Goal: Task Accomplishment & Management: Manage account settings

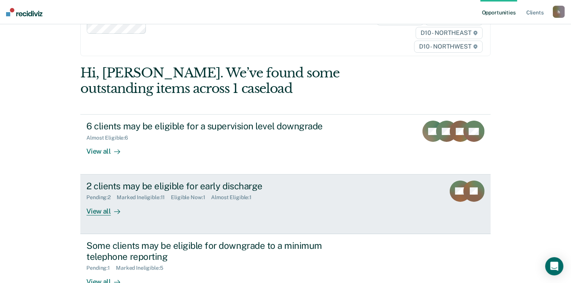
scroll to position [76, 0]
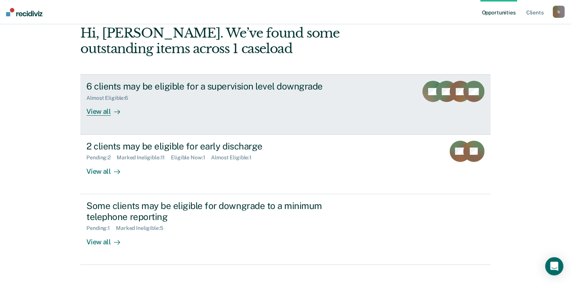
click at [93, 113] on div "View all" at bounding box center [107, 108] width 42 height 15
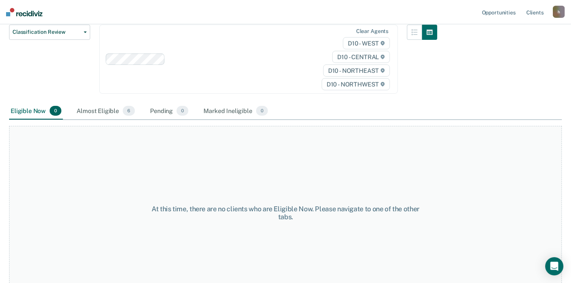
scroll to position [107, 0]
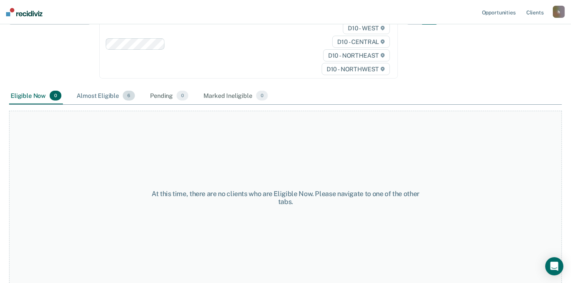
click at [103, 97] on div "Almost Eligible 6" at bounding box center [105, 96] width 61 height 17
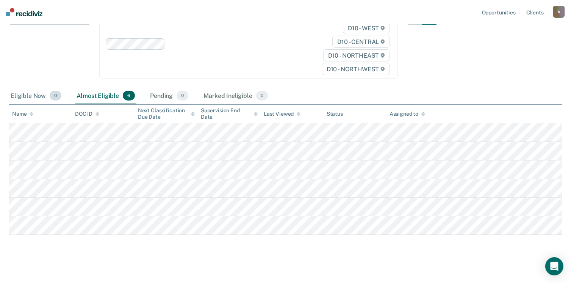
click at [29, 93] on div "Eligible Now 0" at bounding box center [36, 96] width 54 height 17
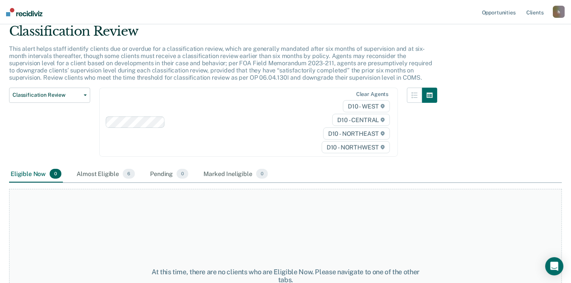
scroll to position [0, 0]
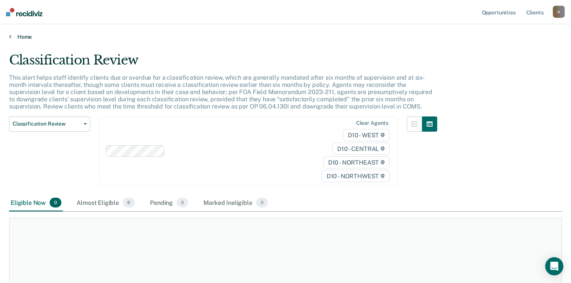
click at [17, 38] on link "Home" at bounding box center [285, 36] width 553 height 7
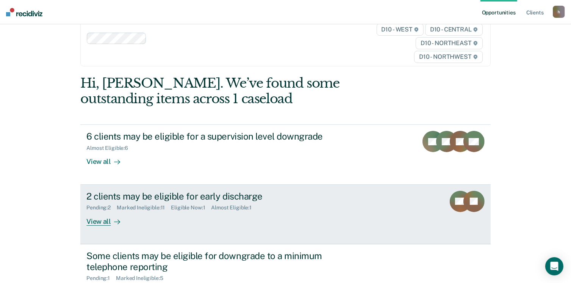
scroll to position [38, 0]
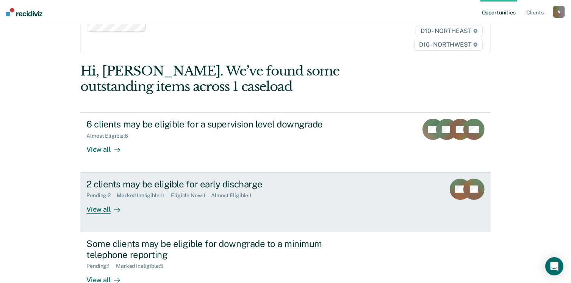
click at [96, 211] on div "View all" at bounding box center [107, 206] width 42 height 15
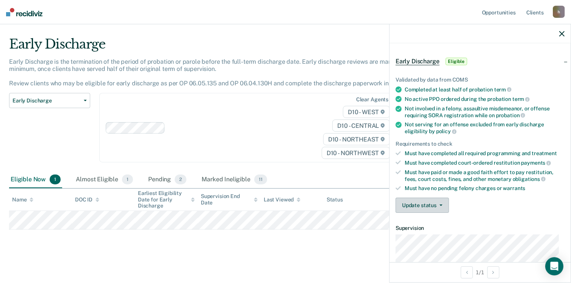
scroll to position [38, 0]
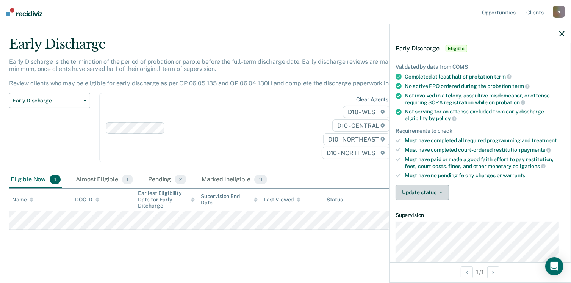
click at [417, 194] on button "Update status" at bounding box center [422, 192] width 53 height 15
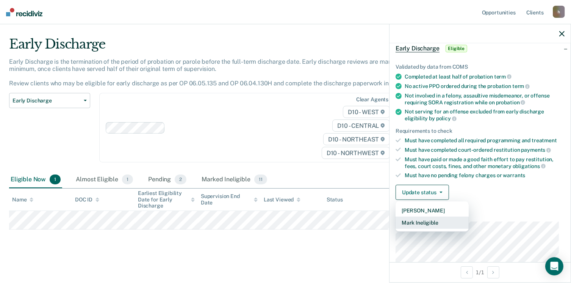
click at [423, 224] on button "Mark Ineligible" at bounding box center [432, 222] width 73 height 12
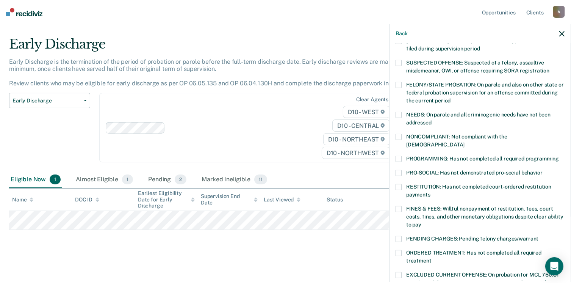
scroll to position [152, 0]
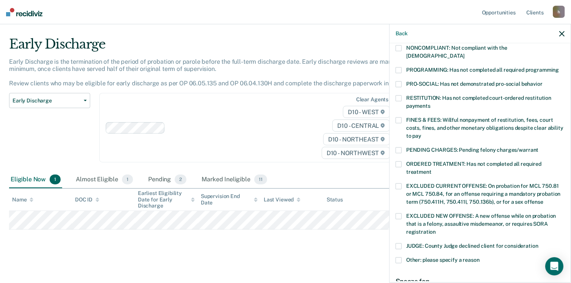
click at [407, 243] on span "JUDGE: County Judge declined client for consideration" at bounding box center [472, 246] width 132 height 6
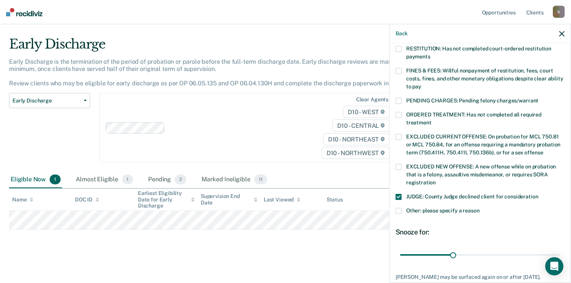
scroll to position [245, 0]
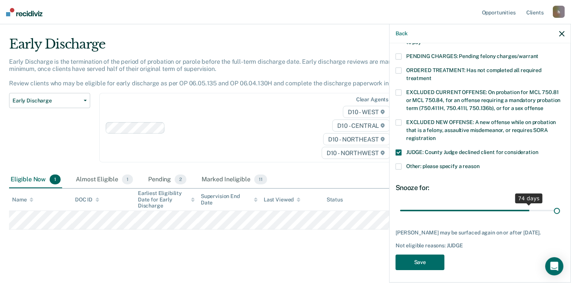
drag, startPoint x: 450, startPoint y: 202, endPoint x: 579, endPoint y: 200, distance: 128.9
type input "90"
click at [560, 204] on input "range" at bounding box center [480, 210] width 160 height 13
click at [413, 262] on button "Save" at bounding box center [420, 262] width 49 height 16
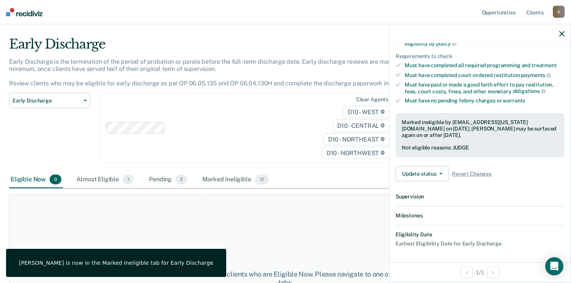
scroll to position [196, 0]
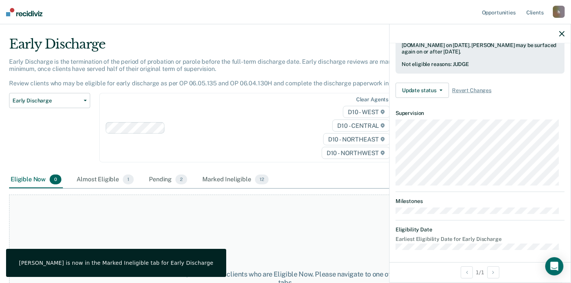
click at [262, 29] on main "Early Discharge Early Discharge is the termination of the period of probation o…" at bounding box center [285, 144] width 571 height 240
click at [564, 33] on icon "button" at bounding box center [562, 33] width 5 height 5
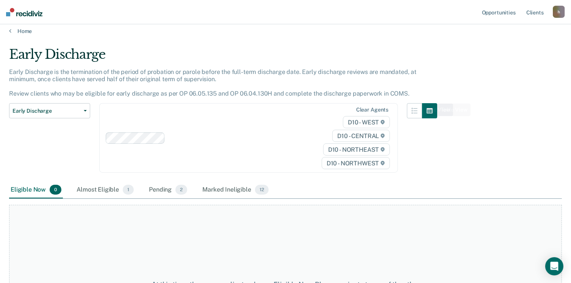
scroll to position [0, 0]
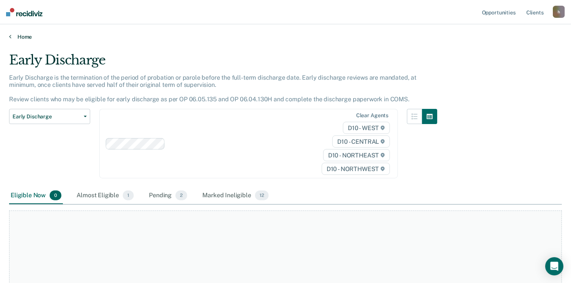
click at [18, 36] on link "Home" at bounding box center [285, 36] width 553 height 7
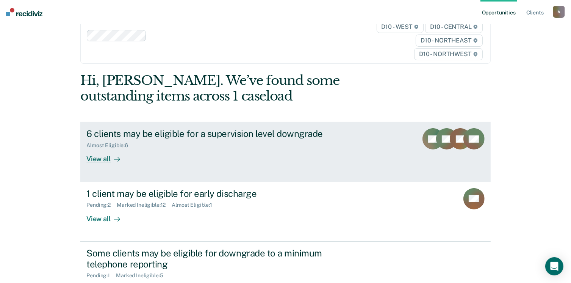
scroll to position [103, 0]
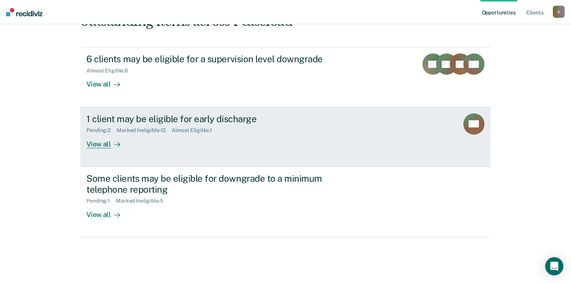
click at [106, 143] on div "View all" at bounding box center [107, 140] width 42 height 15
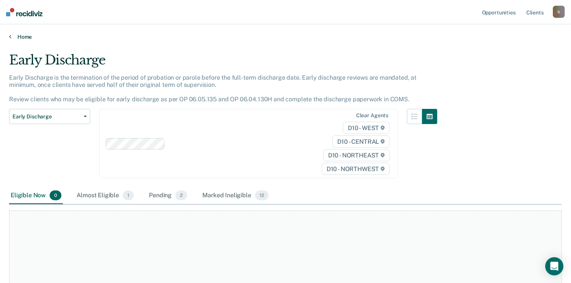
click at [20, 35] on link "Home" at bounding box center [285, 36] width 553 height 7
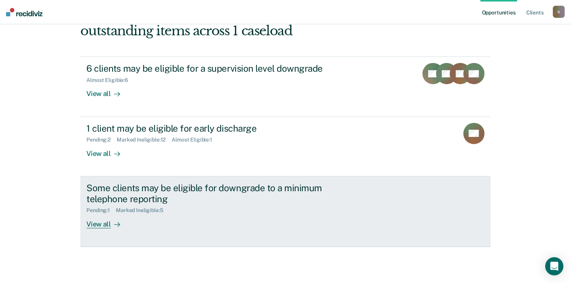
scroll to position [103, 0]
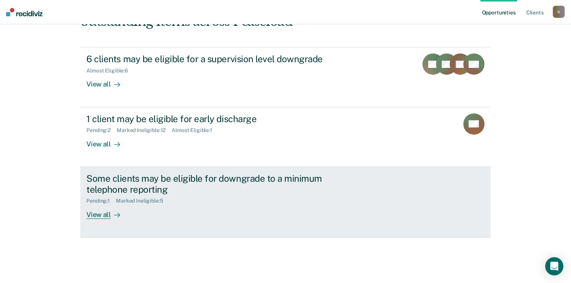
click at [105, 215] on div "View all" at bounding box center [107, 211] width 42 height 15
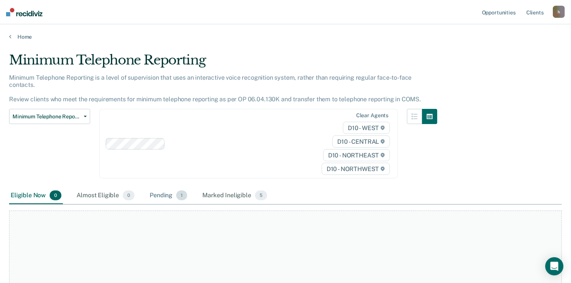
click at [165, 190] on div "Pending 1" at bounding box center [168, 195] width 41 height 17
